Goal: Information Seeking & Learning: Learn about a topic

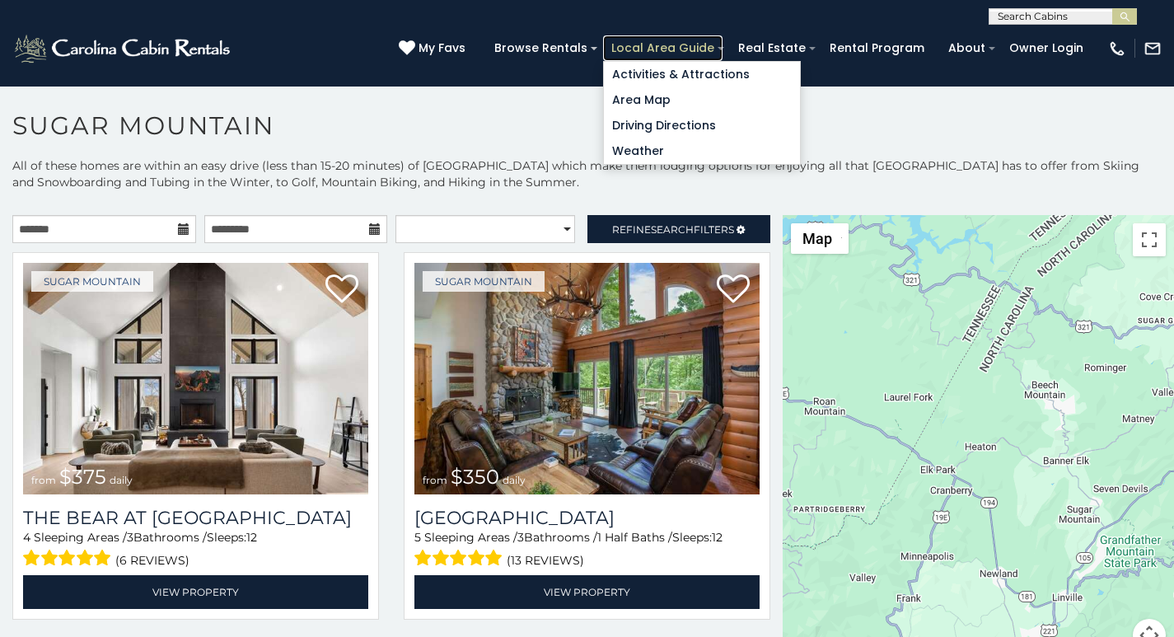
click at [693, 43] on link "Local Area Guide" at bounding box center [662, 48] width 119 height 26
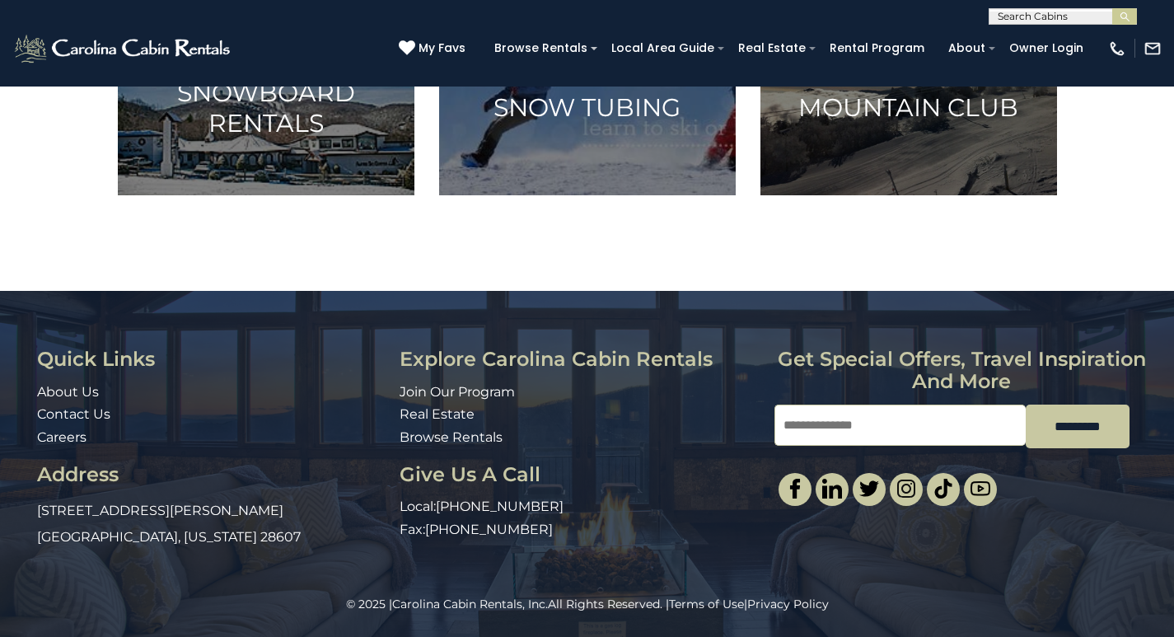
scroll to position [1207, 0]
click at [799, 633] on div "© 2025 | Carolina Cabin Rentals, Inc. All Rights Reserved. | Terms of Use | Pri…" at bounding box center [587, 616] width 1174 height 41
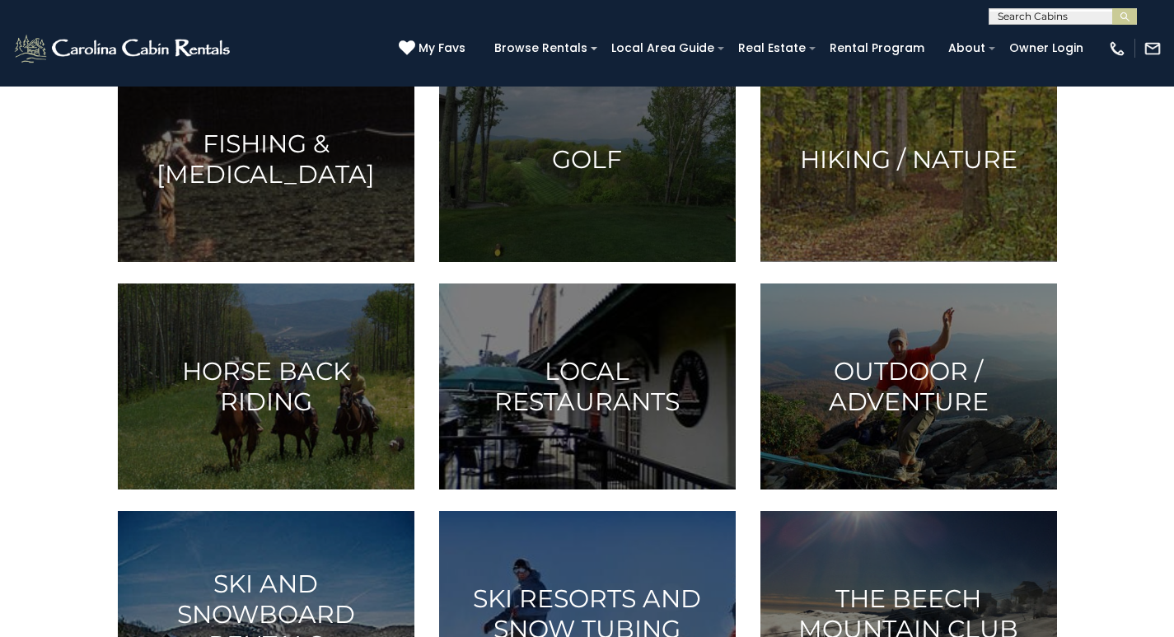
scroll to position [418, 0]
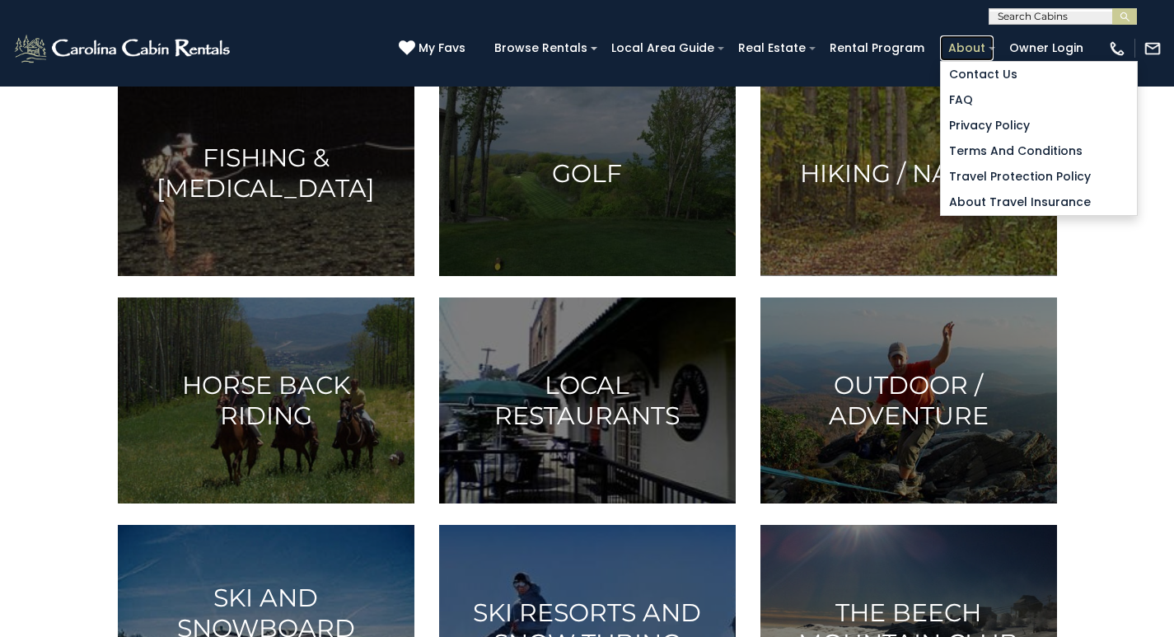
click at [991, 43] on link "About" at bounding box center [967, 48] width 54 height 26
